Goal: Browse casually: Explore the website without a specific task or goal

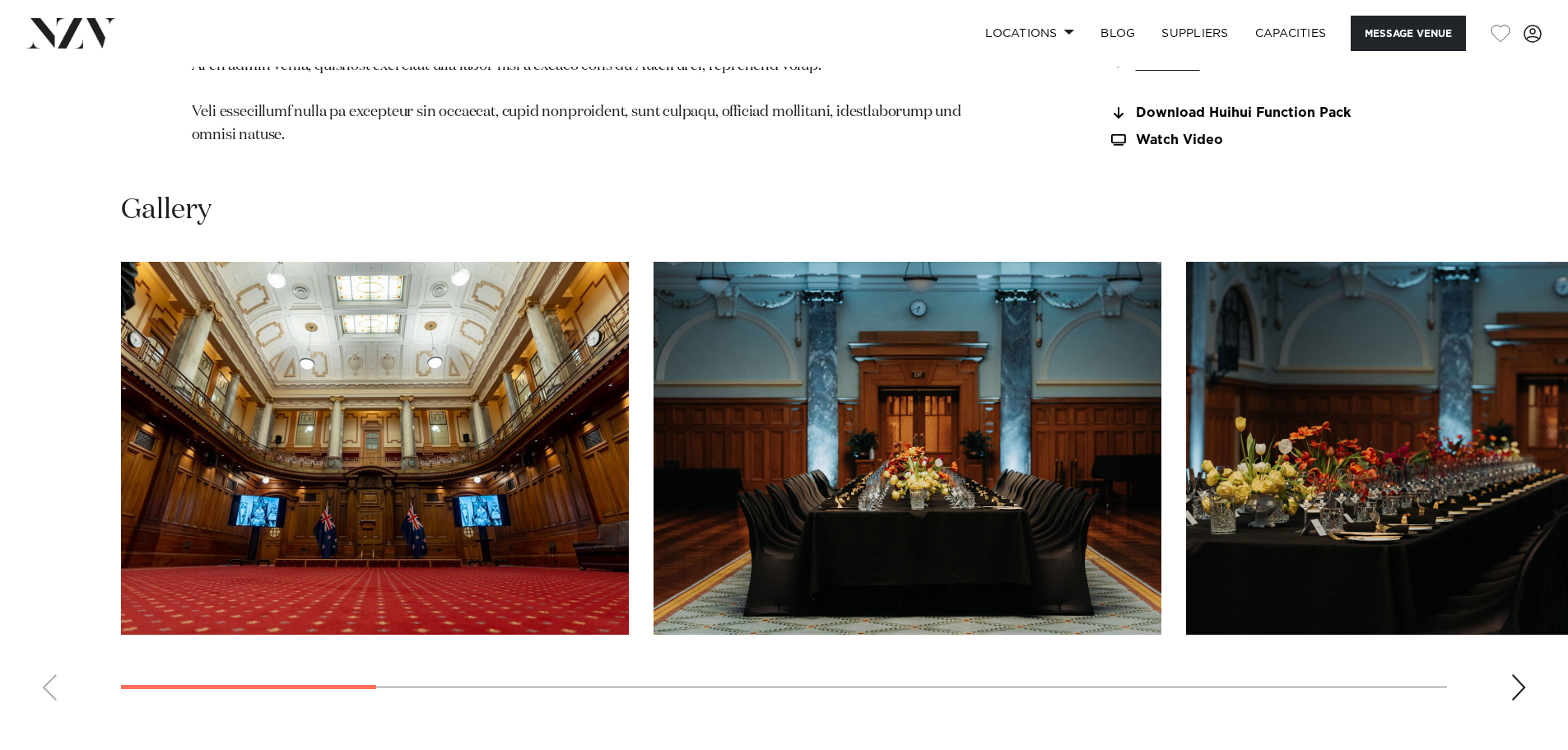
scroll to position [1647, 0]
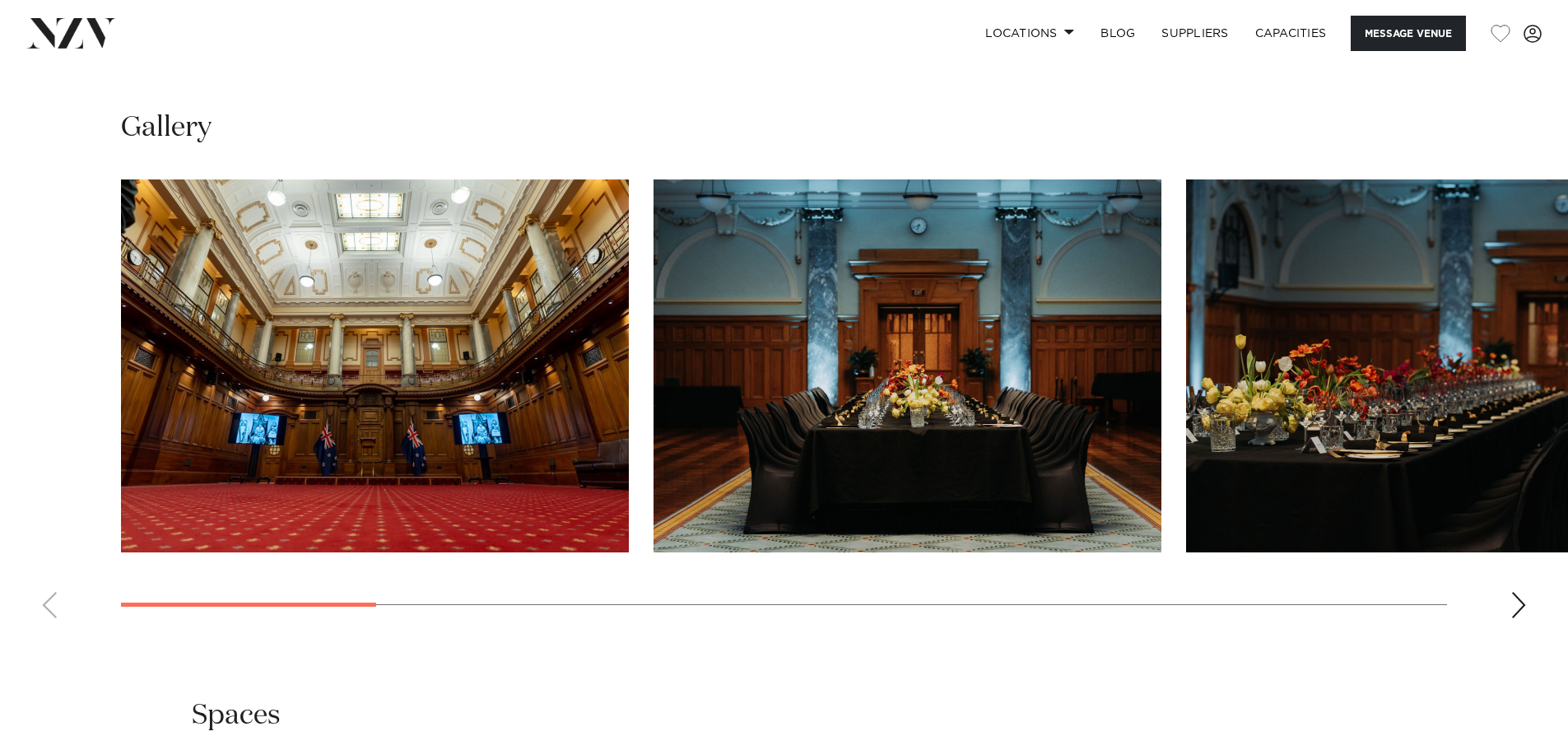
click at [1522, 618] on div "Next slide" at bounding box center [1518, 606] width 16 height 27
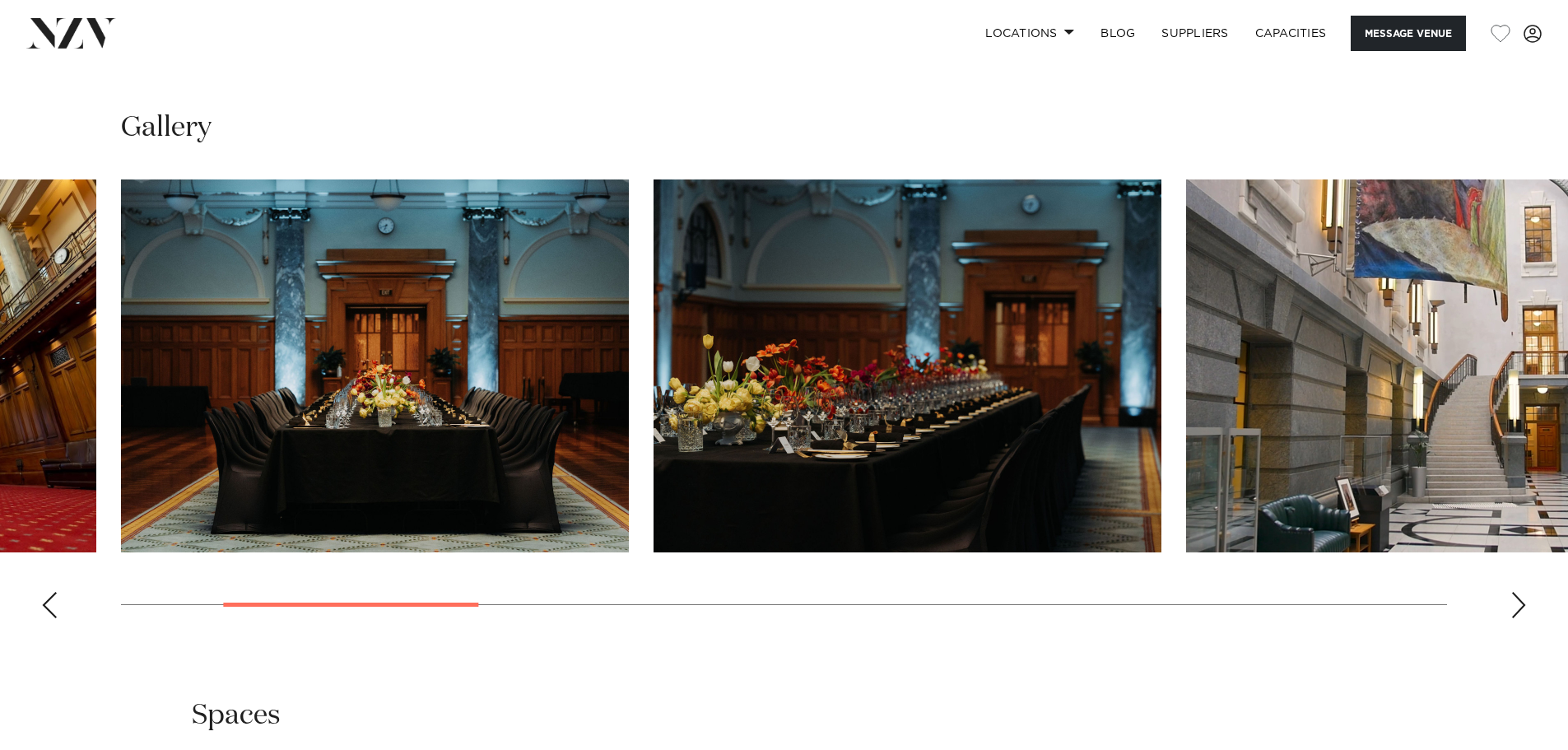
click at [1522, 618] on div "Next slide" at bounding box center [1518, 606] width 16 height 27
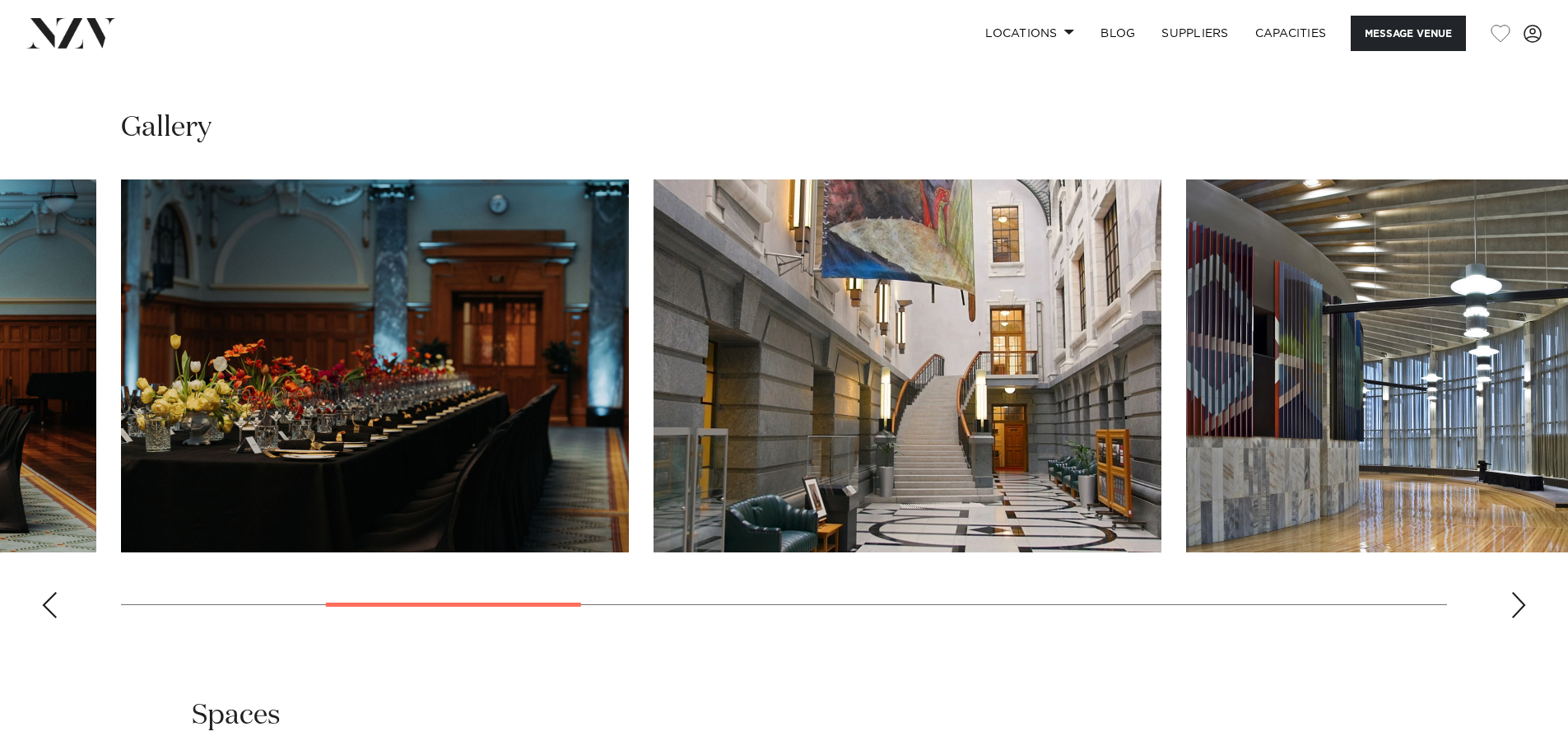
click at [1522, 618] on div "Next slide" at bounding box center [1518, 606] width 16 height 27
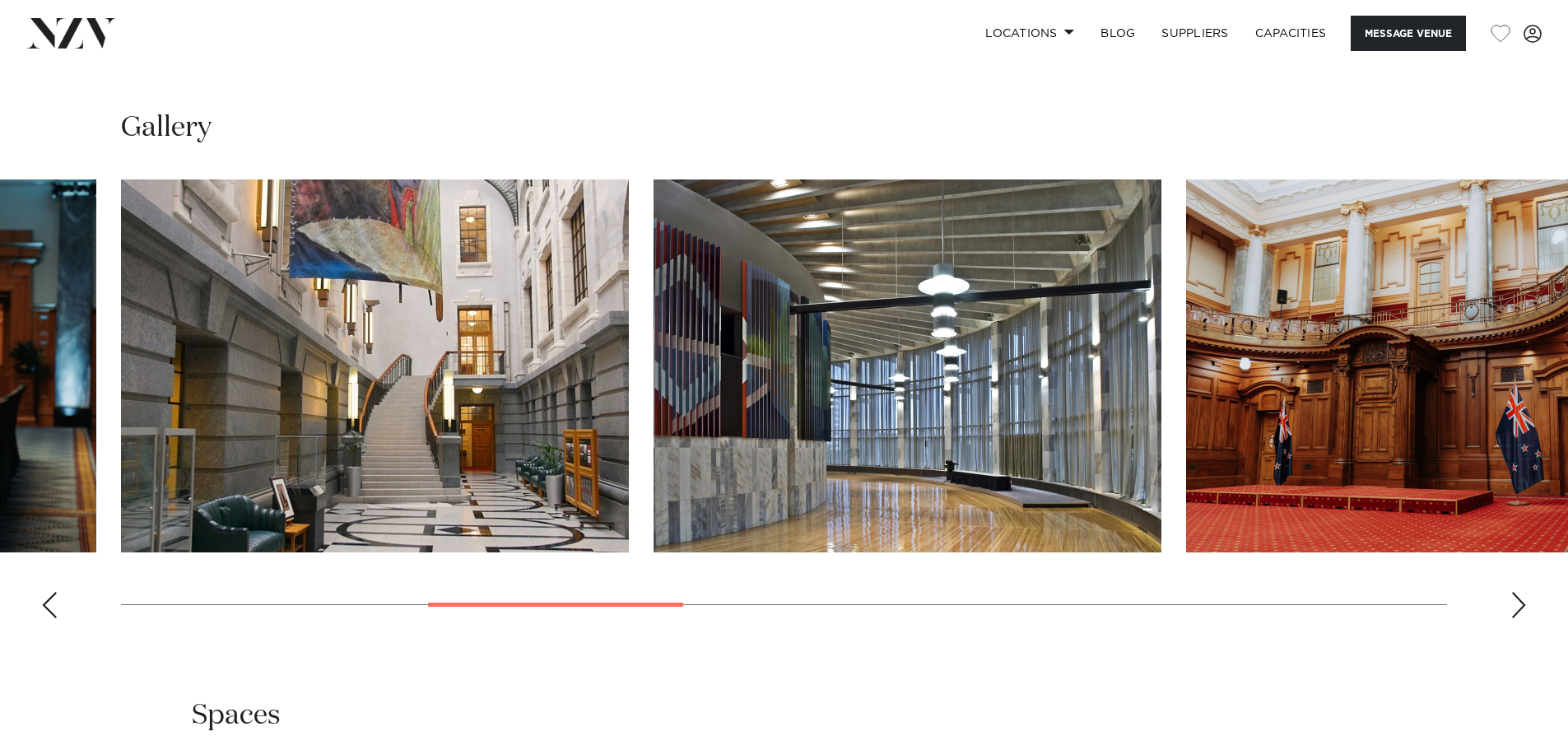
click at [1522, 618] on div "Next slide" at bounding box center [1518, 606] width 16 height 27
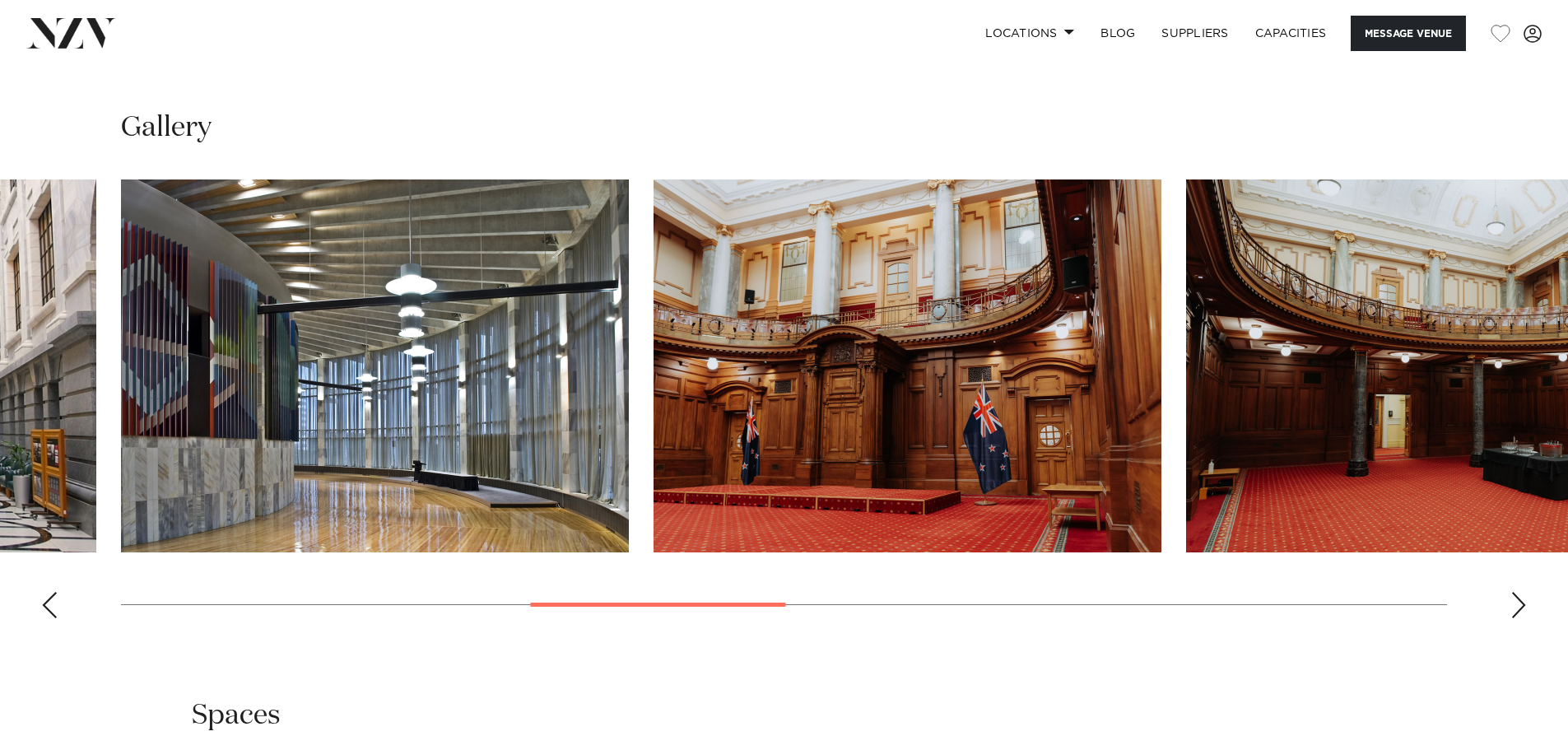
click at [1522, 618] on div "Next slide" at bounding box center [1518, 606] width 16 height 27
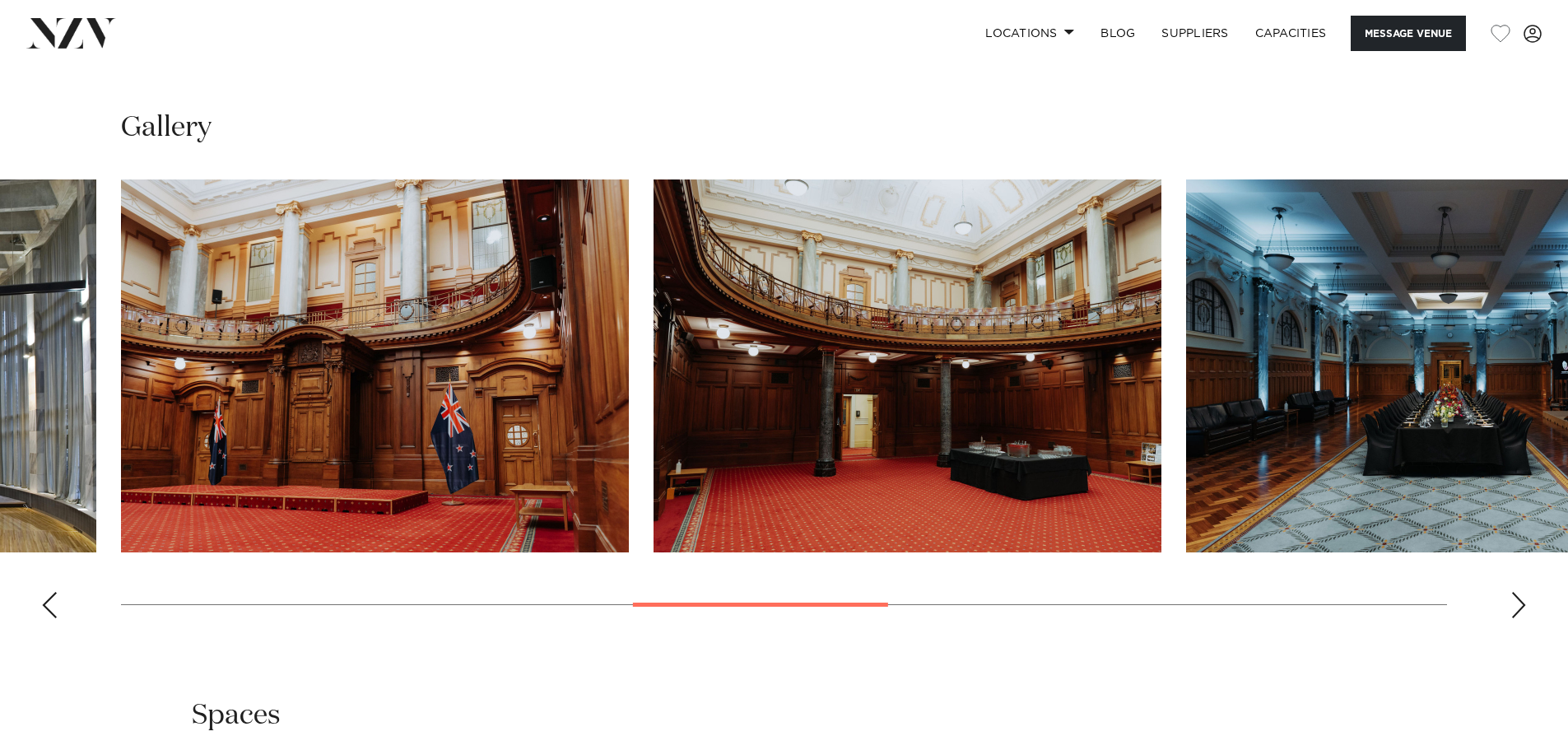
click at [1522, 618] on div "Next slide" at bounding box center [1518, 606] width 16 height 27
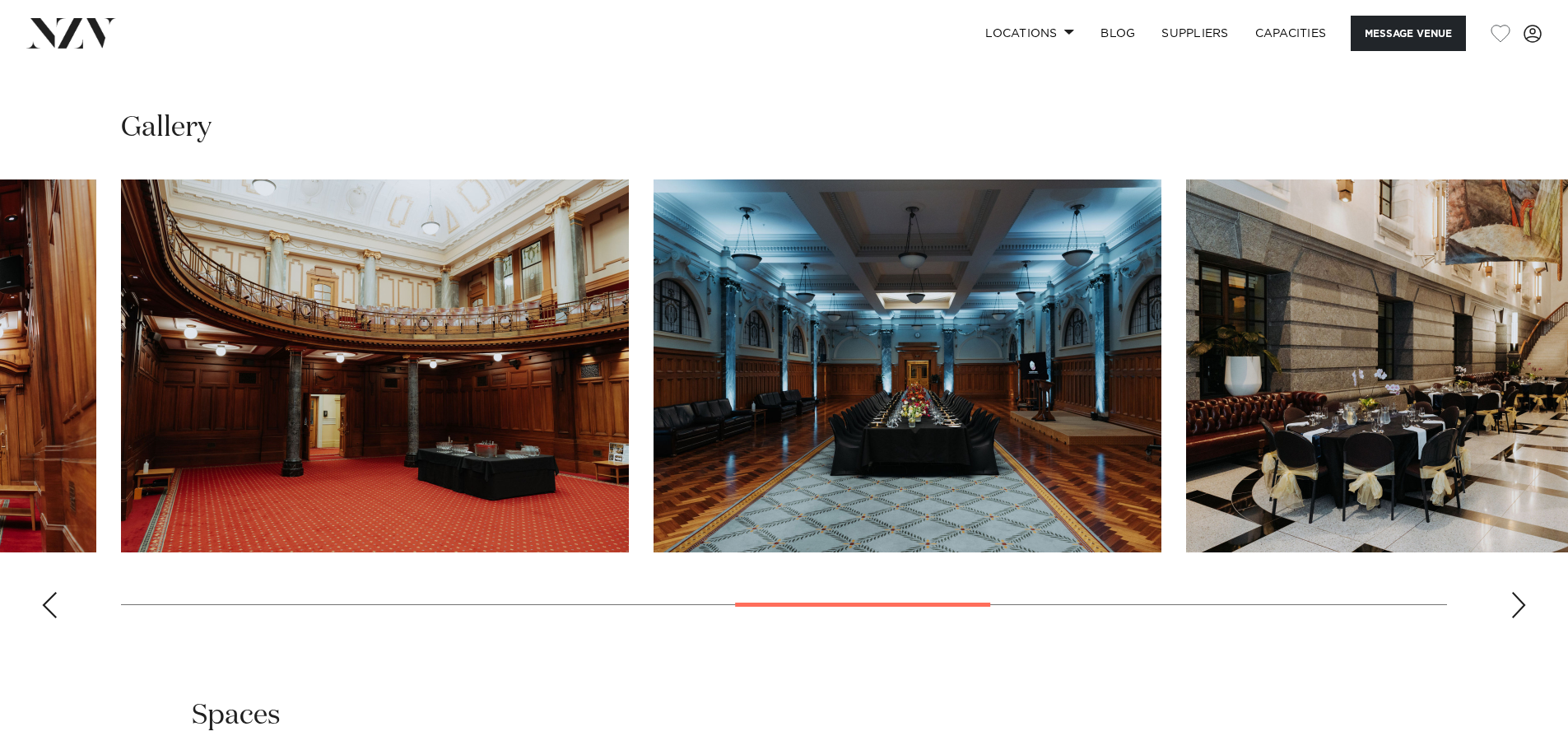
click at [1522, 618] on div "Next slide" at bounding box center [1518, 606] width 16 height 27
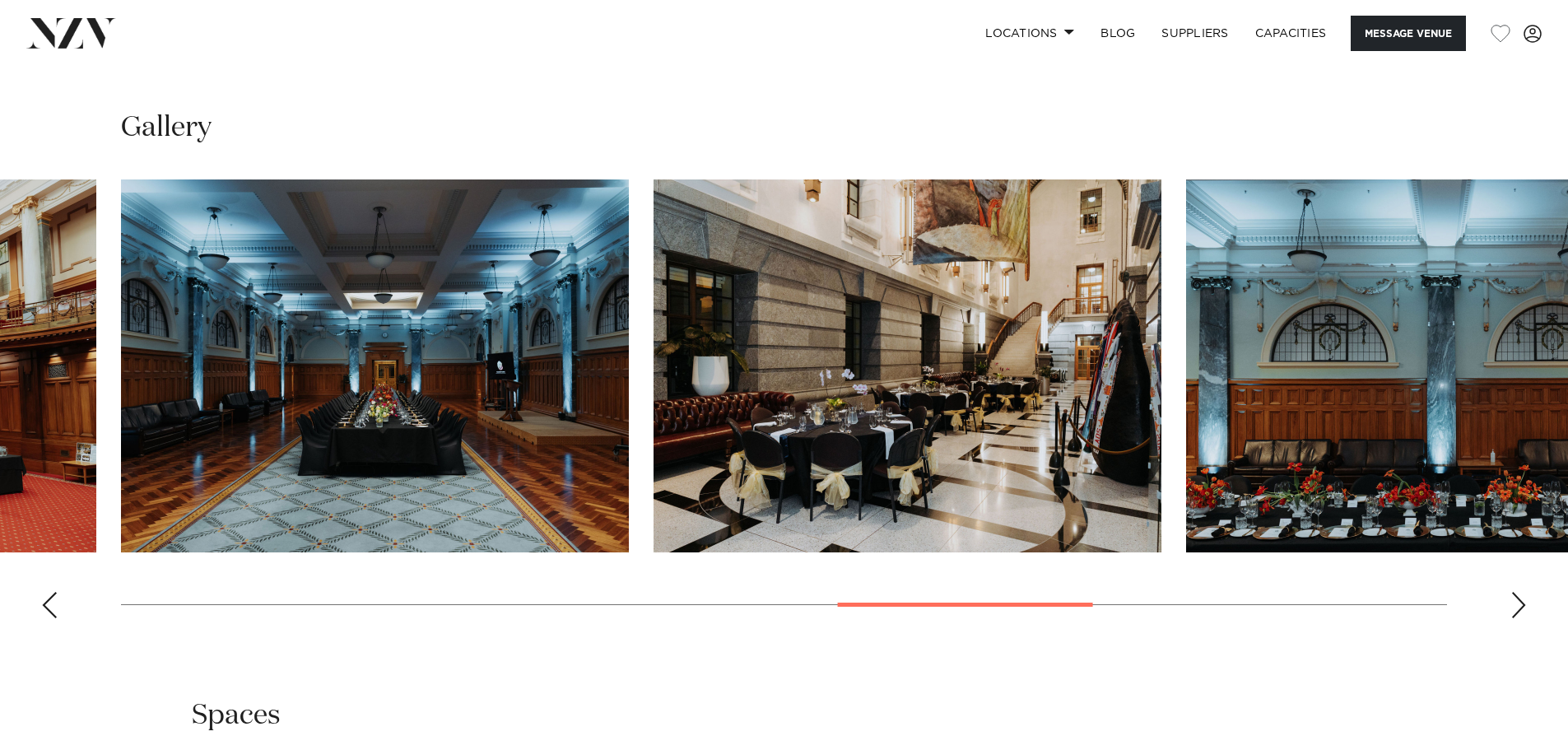
click at [1522, 618] on div "Next slide" at bounding box center [1518, 606] width 16 height 27
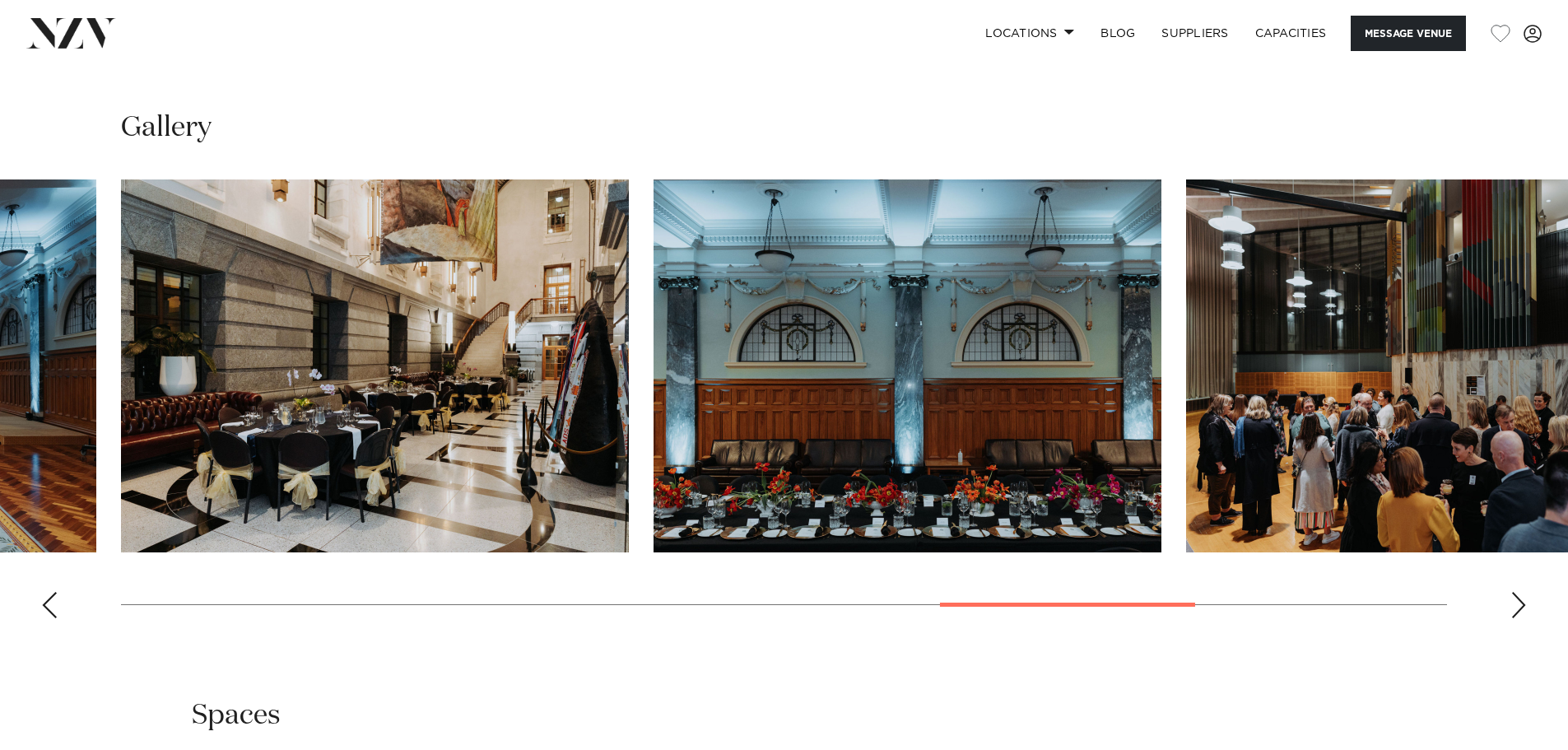
click at [1522, 618] on div "Next slide" at bounding box center [1518, 606] width 16 height 27
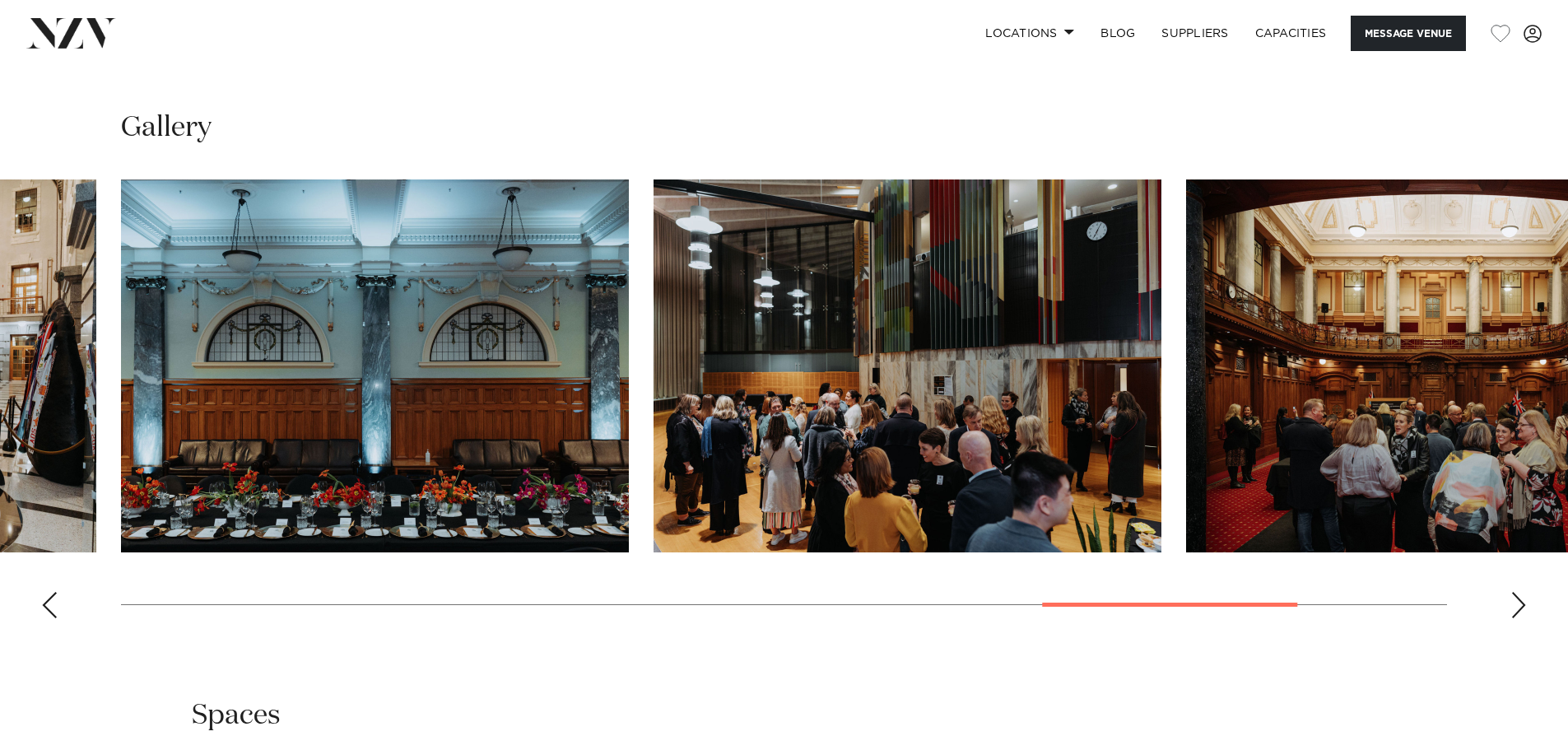
click at [1522, 618] on div "Next slide" at bounding box center [1518, 606] width 16 height 27
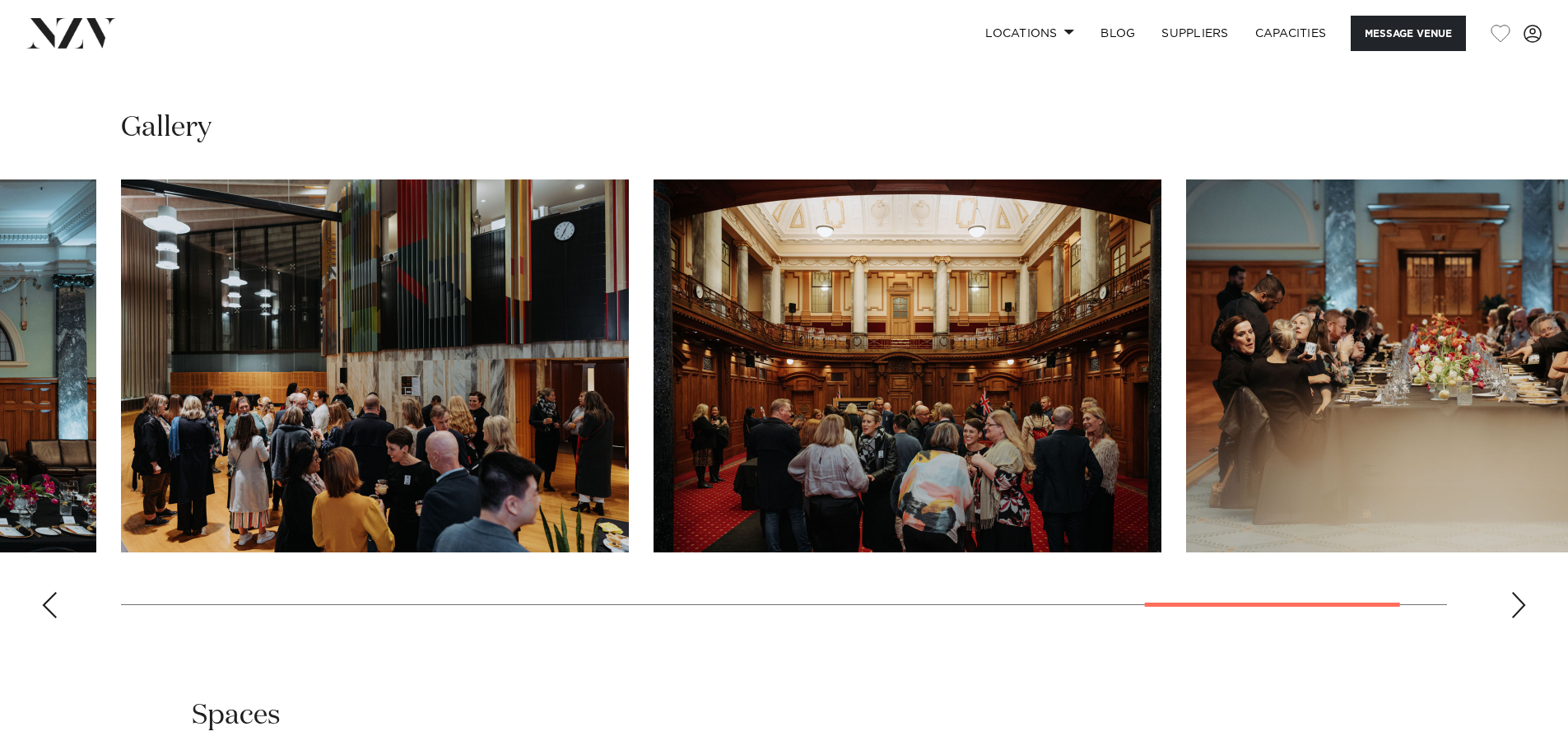
click at [1522, 618] on div "Next slide" at bounding box center [1518, 606] width 16 height 27
